Goal: Download file/media

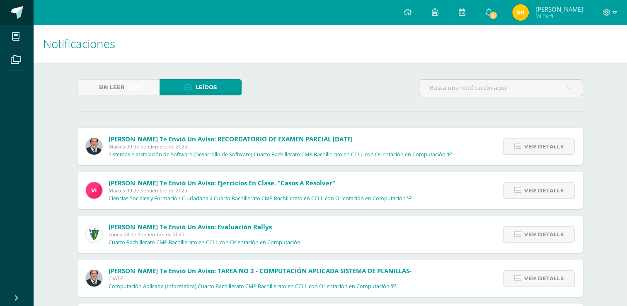
click at [5, 4] on link at bounding box center [16, 12] width 33 height 25
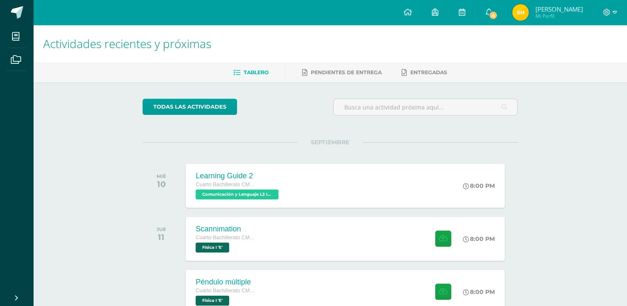
drag, startPoint x: 627, startPoint y: 155, endPoint x: 630, endPoint y: 188, distance: 32.9
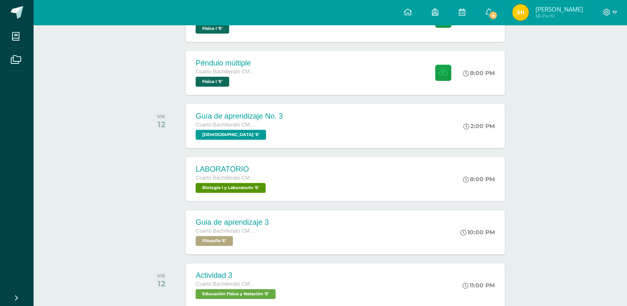
scroll to position [486, 0]
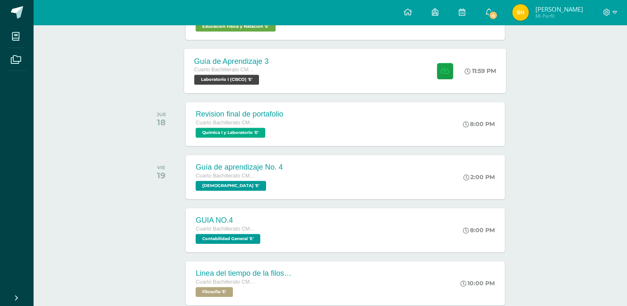
drag, startPoint x: 629, startPoint y: 234, endPoint x: 285, endPoint y: 72, distance: 379.8
click at [285, 72] on div "Guía de Aprendizaje 3 Cuarto Bachillerato CMP Bachillerato en CCLL con Orientac…" at bounding box center [346, 71] width 322 height 44
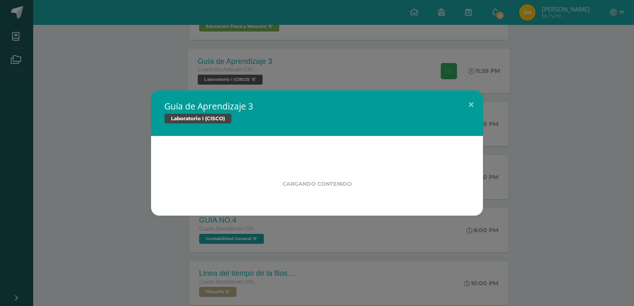
click at [285, 72] on div "Guía de Aprendizaje 3 Laboratorio I (CISCO) Cargando contenido Loading..." at bounding box center [317, 153] width 634 height 306
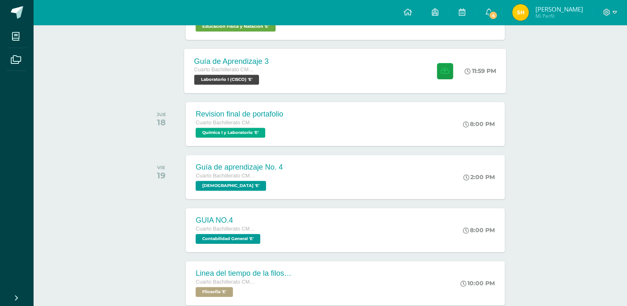
click at [285, 72] on div "Guía de Aprendizaje 3 Cuarto Bachillerato CMP Bachillerato en CCLL con Orientac…" at bounding box center [346, 71] width 322 height 44
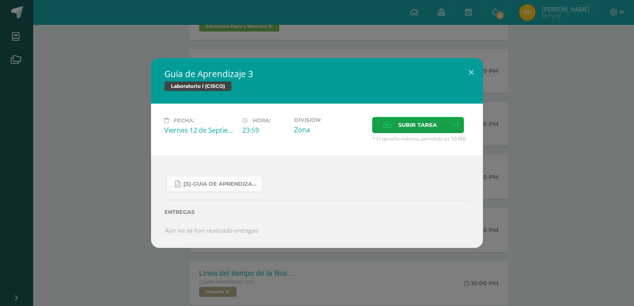
click at [233, 185] on span "[3]-GUIA DE APRENDIZAJE 3 IV [PERSON_NAME] CISCO UNIDAD 4.pdf" at bounding box center [220, 184] width 75 height 7
click at [195, 42] on div "Guía de Aprendizaje 3 Laboratorio I (CISCO) Fecha: [DATE] Hora: 23:59 División:" at bounding box center [317, 153] width 634 height 306
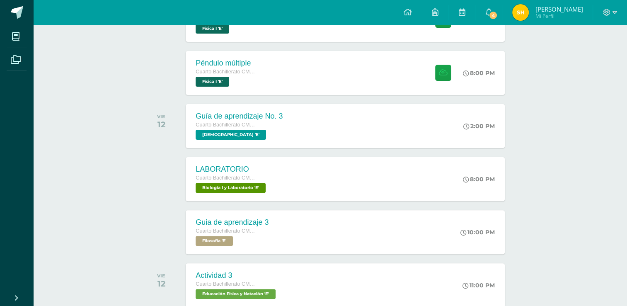
scroll to position [0, 0]
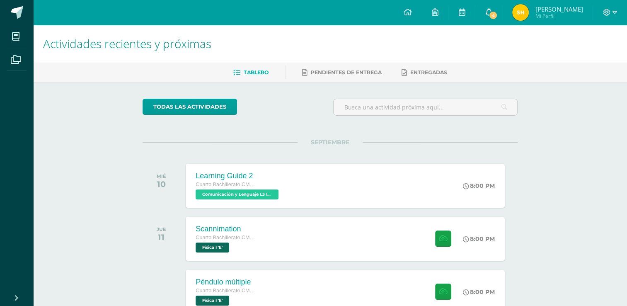
click at [492, 10] on icon at bounding box center [489, 11] width 7 height 7
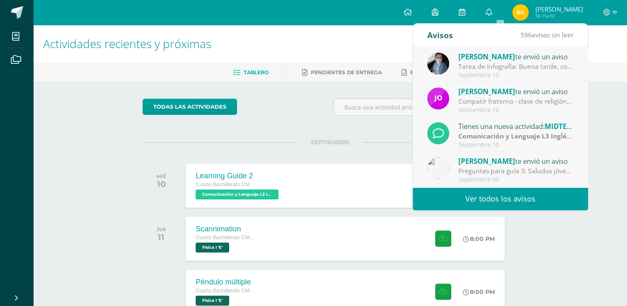
click at [478, 203] on link "Ver todos los avisos" at bounding box center [500, 198] width 175 height 23
